Goal: Transaction & Acquisition: Book appointment/travel/reservation

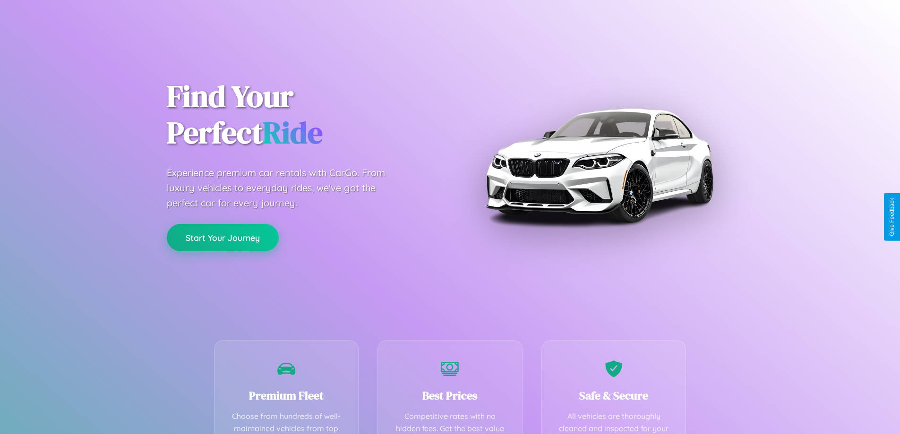
click at [223, 238] on button "Start Your Journey" at bounding box center [223, 237] width 112 height 27
click at [223, 237] on button "Start Your Journey" at bounding box center [223, 237] width 112 height 27
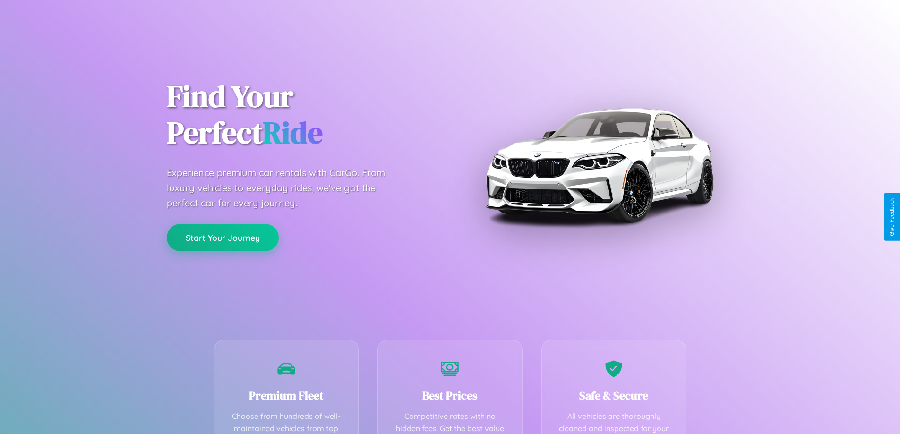
click at [223, 237] on button "Start Your Journey" at bounding box center [223, 237] width 112 height 27
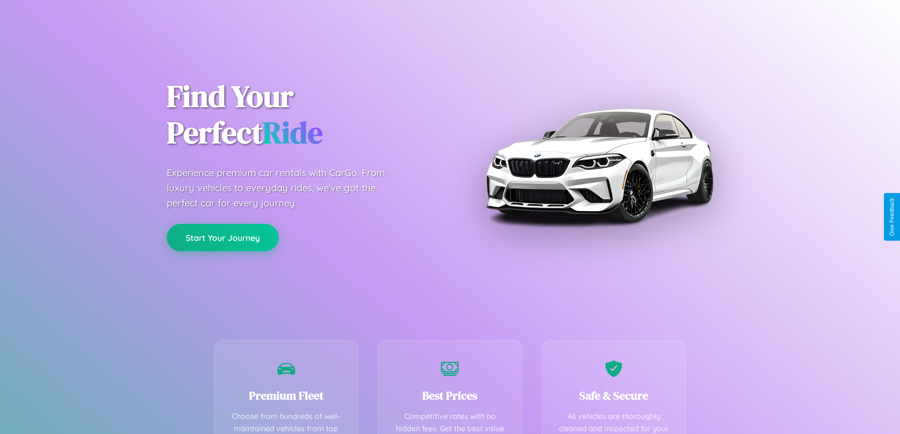
click at [223, 237] on button "Start Your Journey" at bounding box center [223, 237] width 112 height 27
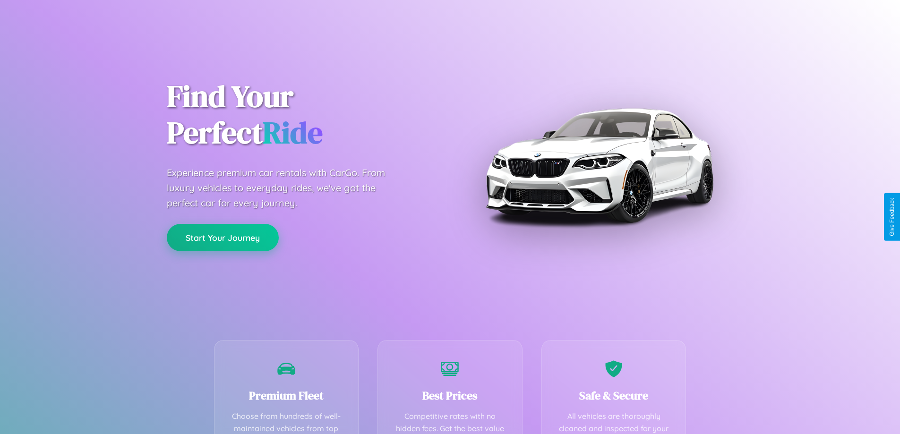
click at [223, 237] on button "Start Your Journey" at bounding box center [223, 237] width 112 height 27
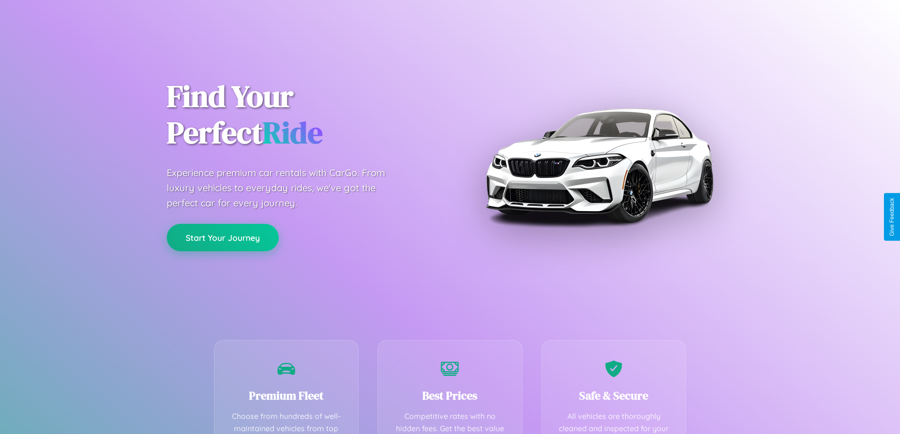
click at [223, 237] on button "Start Your Journey" at bounding box center [223, 237] width 112 height 27
